Goal: Information Seeking & Learning: Check status

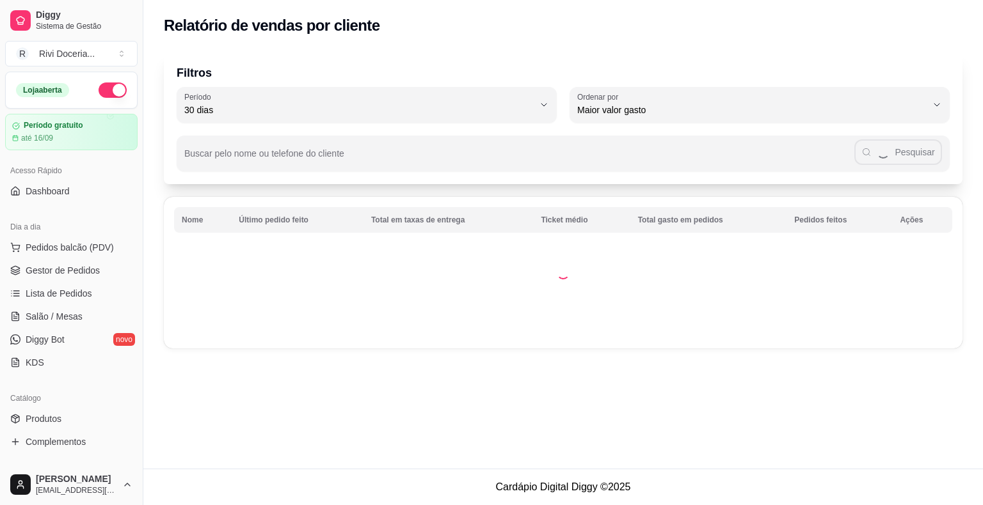
select select "30"
select select "HIGHEST_TOTAL_SPENT_WITH_ORDERS"
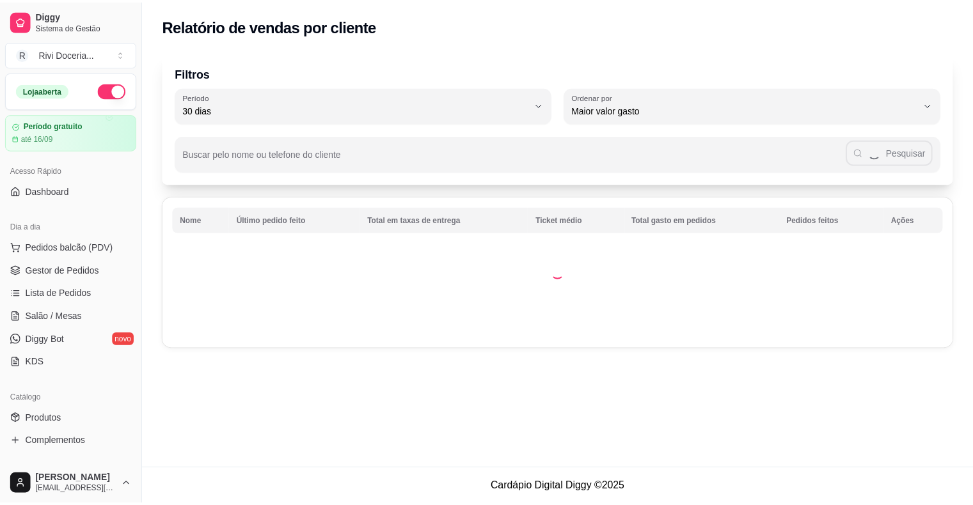
scroll to position [111, 0]
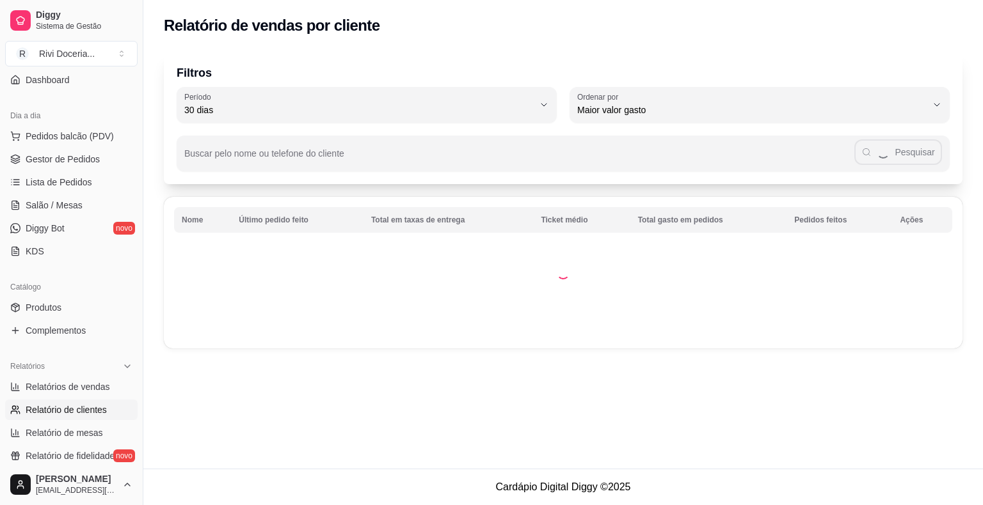
click at [35, 390] on span "Relatórios de vendas" at bounding box center [68, 387] width 84 height 13
select select "ALL"
select select "0"
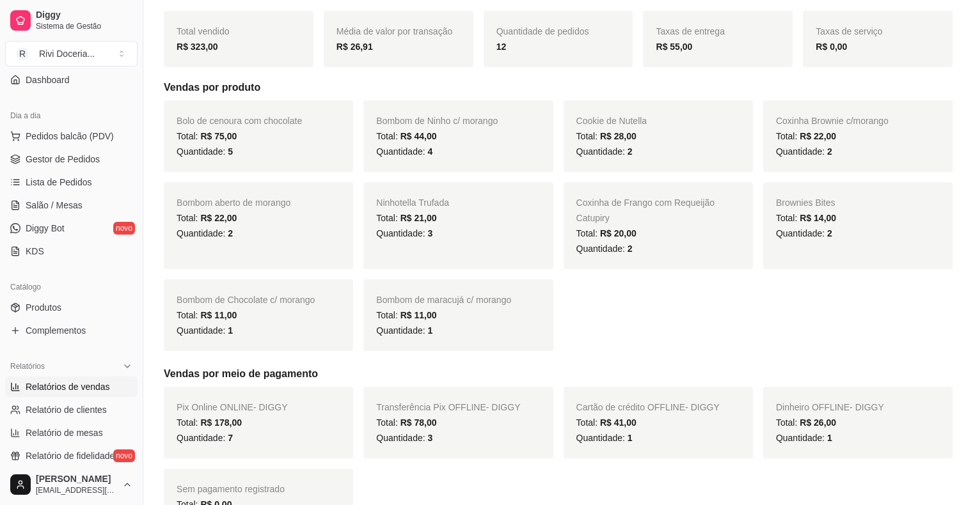
scroll to position [174, 0]
click at [812, 143] on span "R$ 22,00" at bounding box center [818, 138] width 36 height 10
click at [832, 148] on div "Quantidade: 2" at bounding box center [858, 153] width 164 height 15
click at [833, 131] on div "Total: R$ 22,00" at bounding box center [858, 137] width 164 height 15
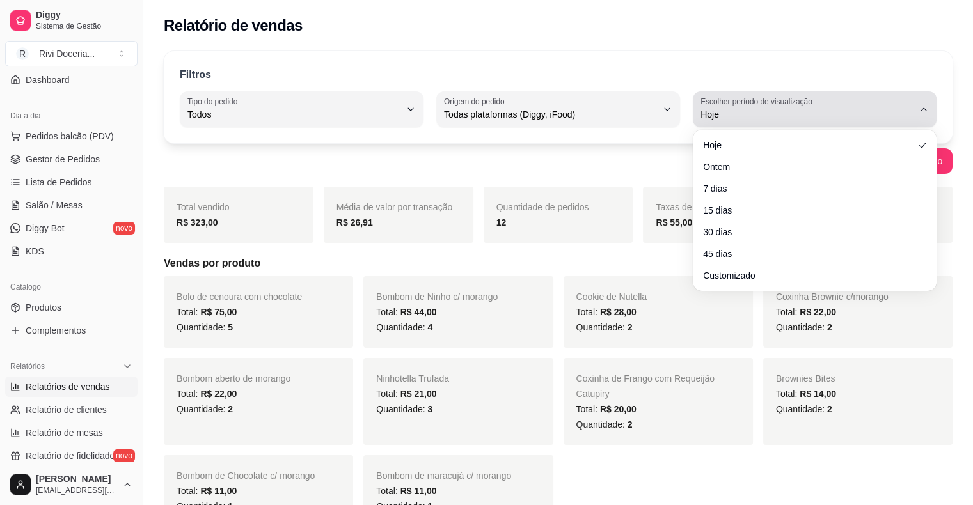
click at [734, 113] on span "Hoje" at bounding box center [806, 114] width 213 height 13
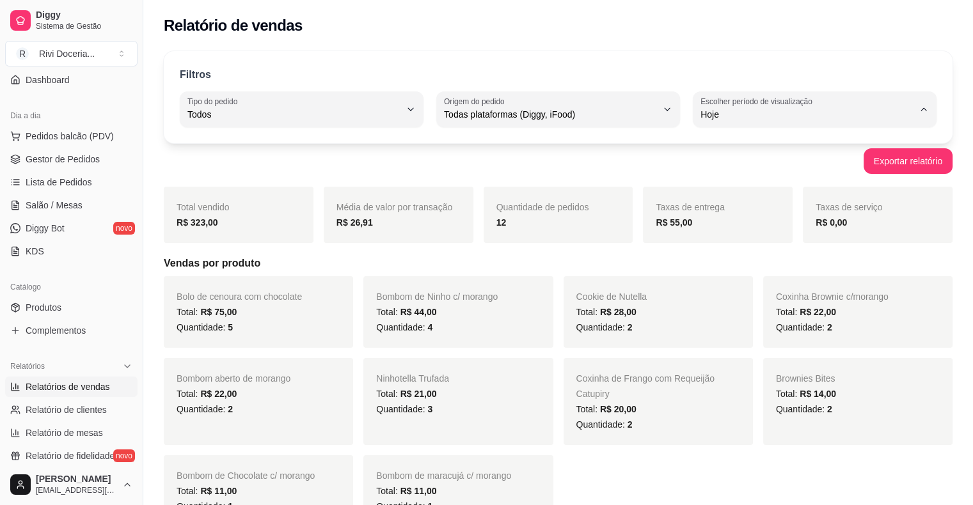
click at [731, 182] on span "7 dias" at bounding box center [809, 186] width 202 height 12
type input "7"
select select "7"
